Goal: Transaction & Acquisition: Purchase product/service

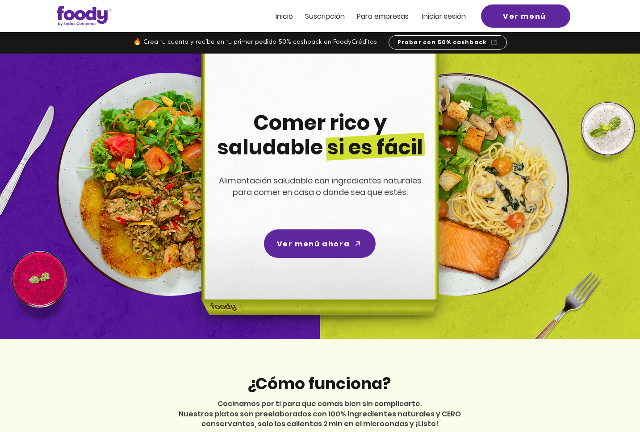
click at [451, 17] on span "Iniciar sesión" at bounding box center [444, 16] width 44 height 10
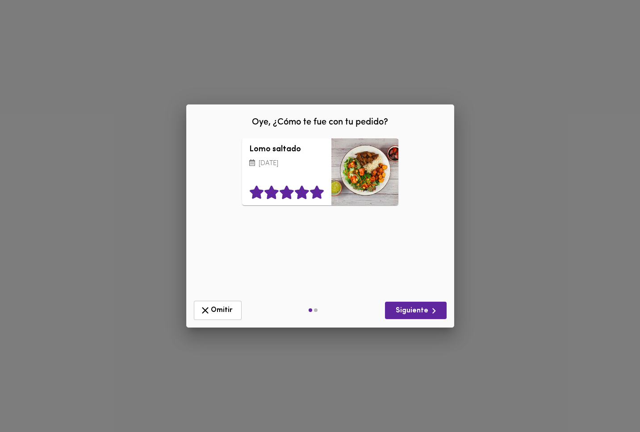
click at [317, 191] on icon at bounding box center [316, 192] width 14 height 13
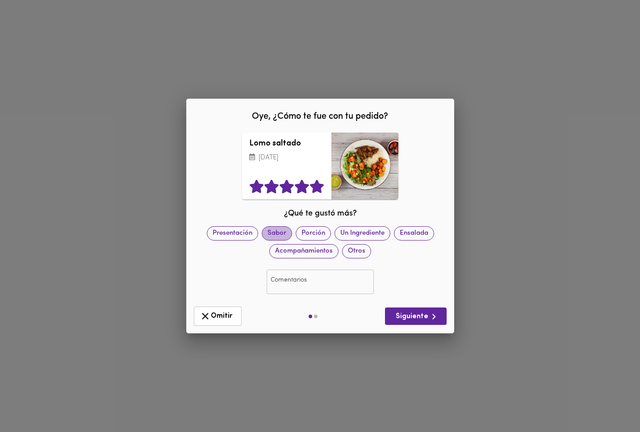
click at [281, 231] on span "Sabor" at bounding box center [276, 233] width 29 height 9
click at [420, 316] on span "Siguiente" at bounding box center [415, 316] width 47 height 11
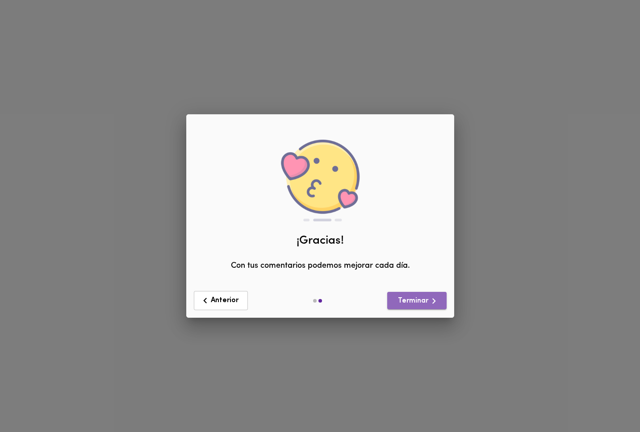
click at [418, 300] on span "Terminar" at bounding box center [416, 301] width 45 height 11
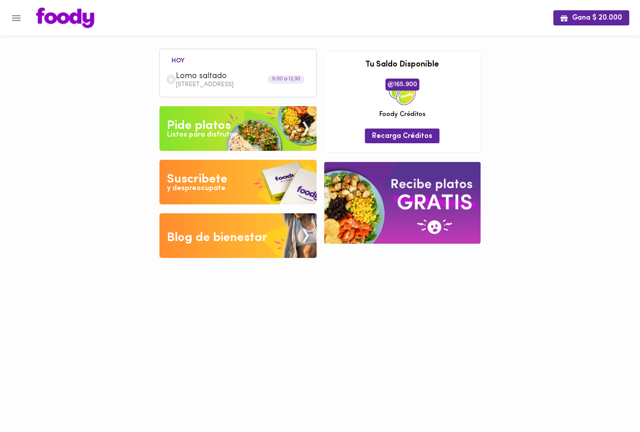
click at [205, 127] on div "Pide platos" at bounding box center [199, 126] width 64 height 18
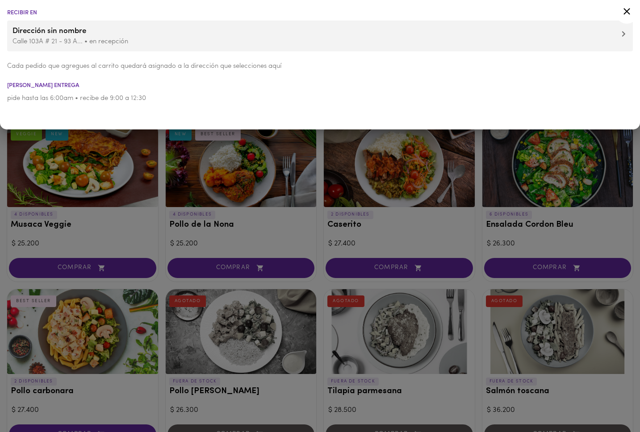
click at [266, 181] on div at bounding box center [320, 216] width 640 height 432
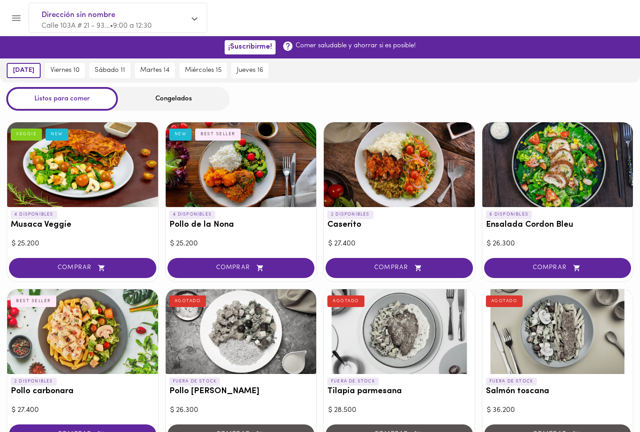
click at [69, 334] on div at bounding box center [82, 331] width 151 height 85
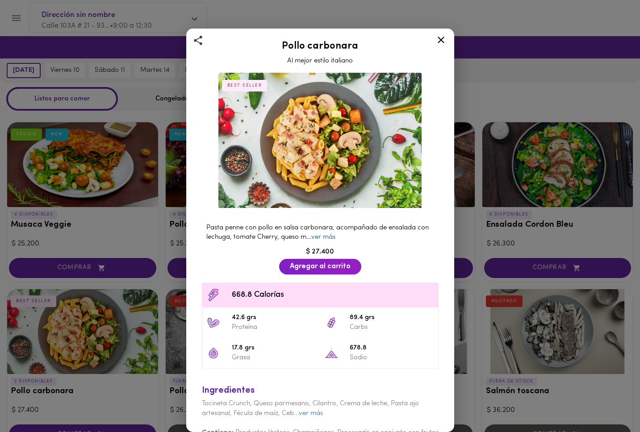
click at [321, 237] on link "ver más" at bounding box center [323, 237] width 24 height 7
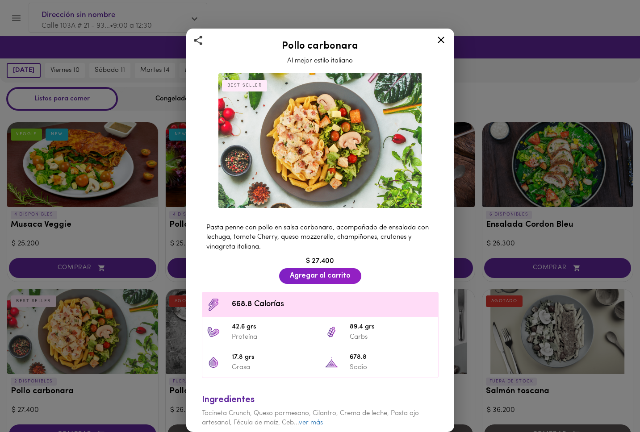
click at [440, 39] on icon at bounding box center [441, 40] width 7 height 7
